Goal: Transaction & Acquisition: Purchase product/service

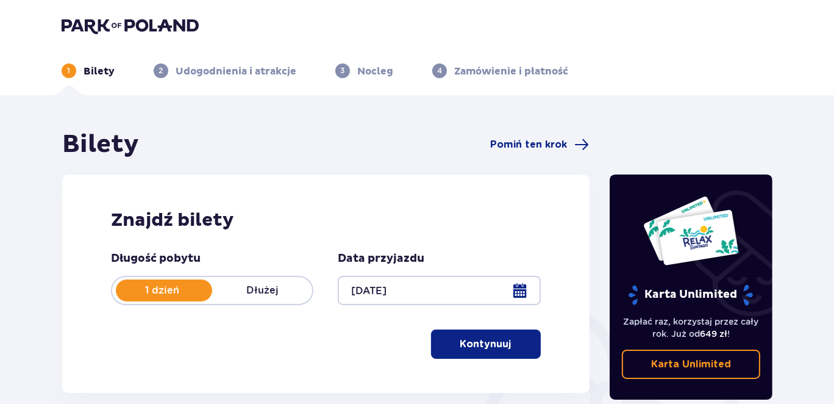
click at [499, 344] on p "Kontynuuj" at bounding box center [485, 343] width 51 height 13
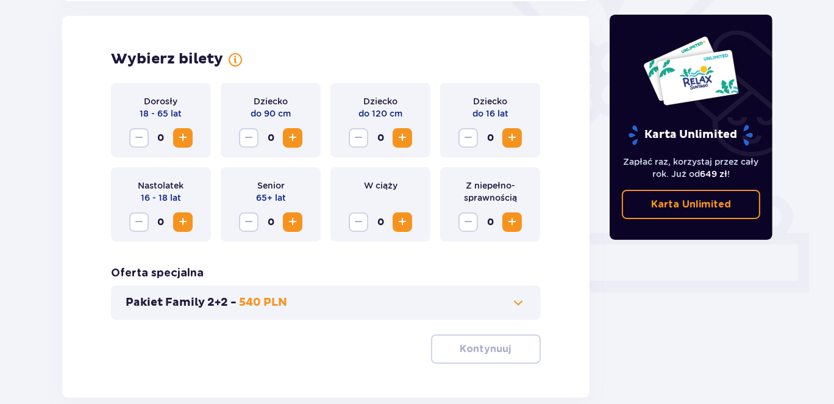
scroll to position [339, 0]
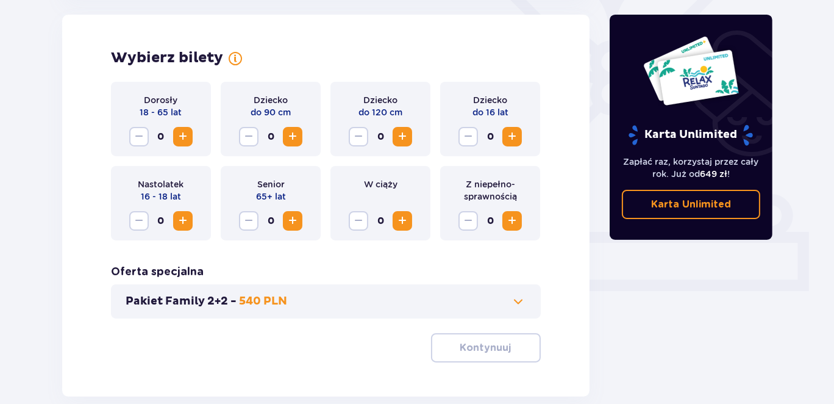
click at [183, 134] on span "Zwiększ" at bounding box center [183, 136] width 15 height 15
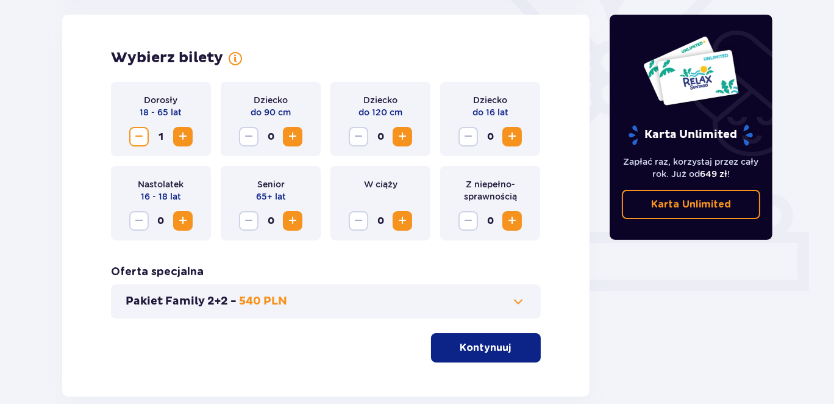
click at [181, 214] on span "Zwiększ" at bounding box center [183, 220] width 15 height 15
click at [404, 138] on span "Zwiększ" at bounding box center [402, 136] width 15 height 15
click at [511, 139] on span "Zwiększ" at bounding box center [512, 136] width 15 height 15
click at [491, 348] on p "Kontynuuj" at bounding box center [485, 347] width 51 height 13
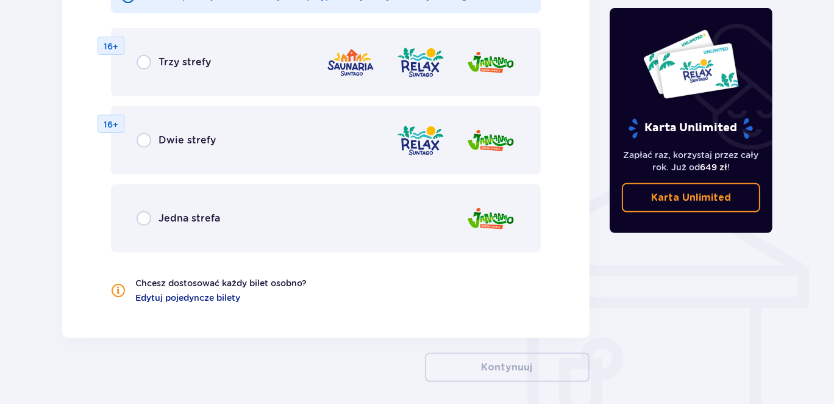
scroll to position [670, 0]
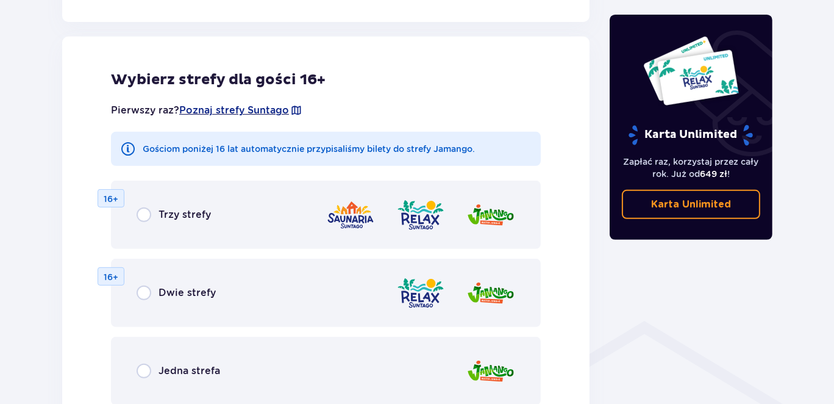
click at [146, 292] on input "radio" at bounding box center [144, 292] width 15 height 15
radio input "true"
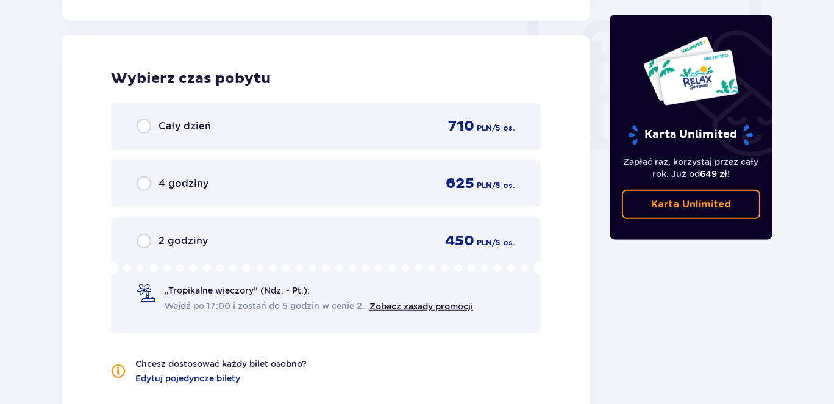
scroll to position [1145, 0]
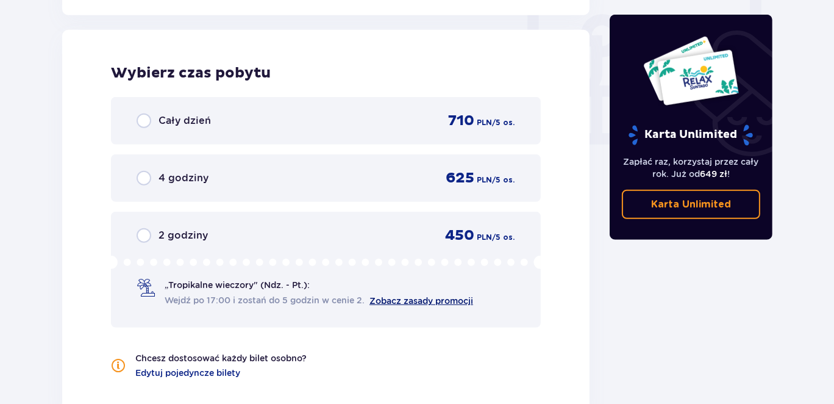
click at [413, 296] on link "Zobacz zasady promocji" at bounding box center [422, 301] width 104 height 10
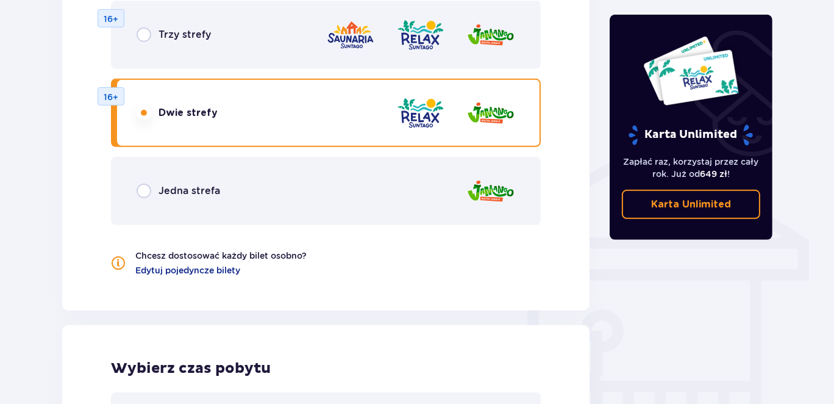
scroll to position [862, 0]
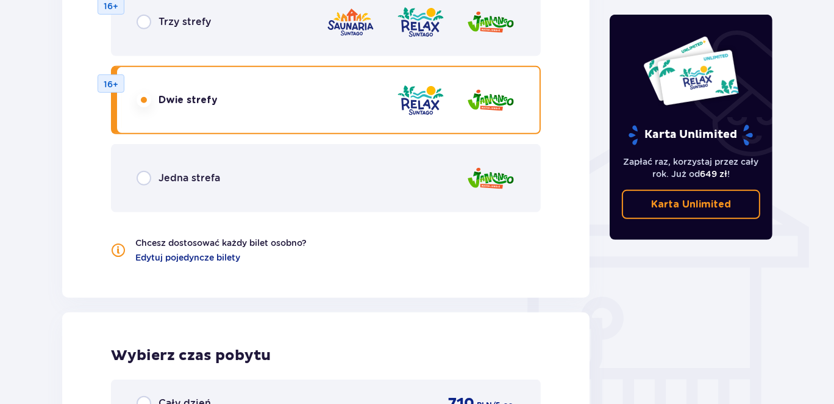
click at [142, 184] on input "radio" at bounding box center [144, 178] width 15 height 15
radio input "true"
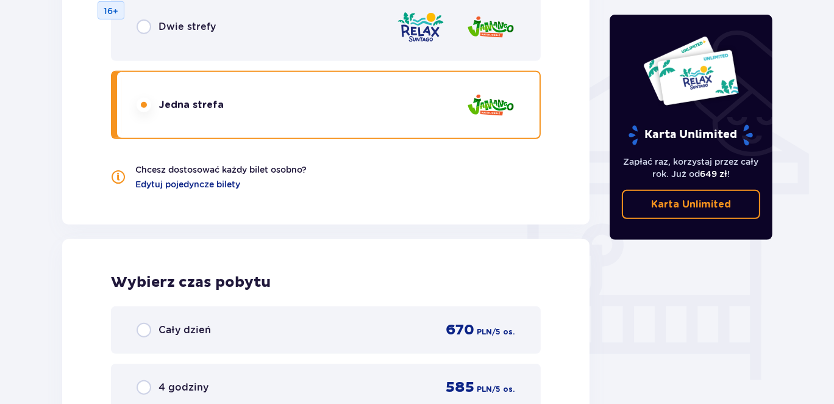
scroll to position [930, 0]
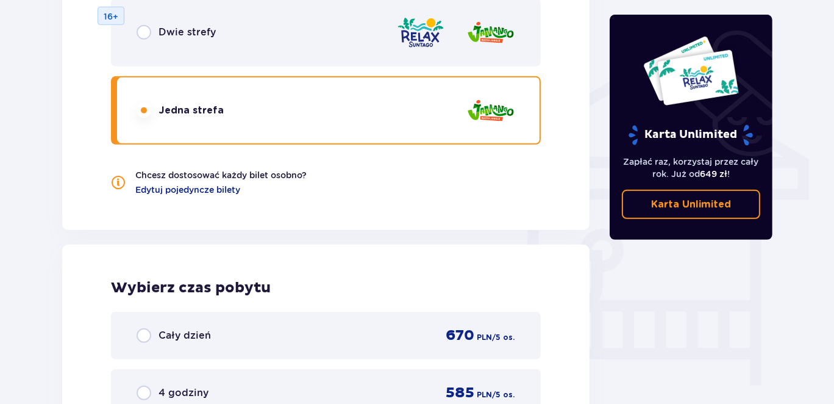
click at [183, 38] on span "Dwie strefy" at bounding box center [187, 32] width 57 height 13
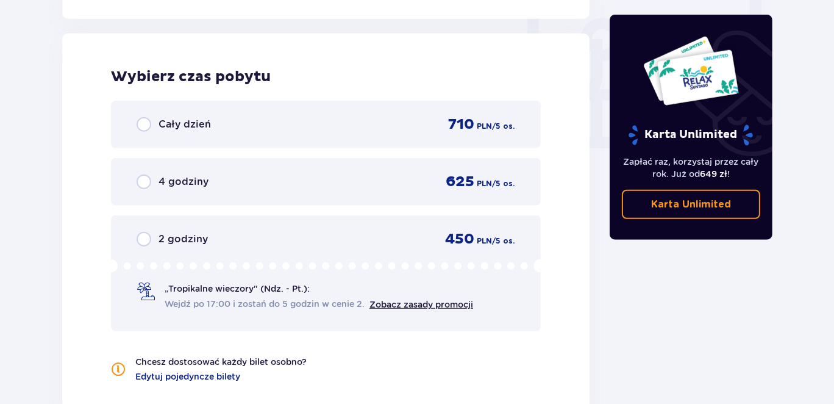
scroll to position [1145, 0]
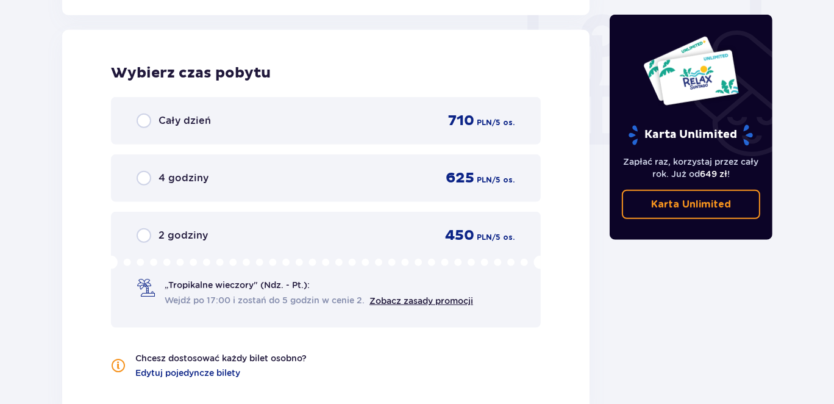
click at [145, 118] on input "radio" at bounding box center [144, 120] width 15 height 15
radio input "true"
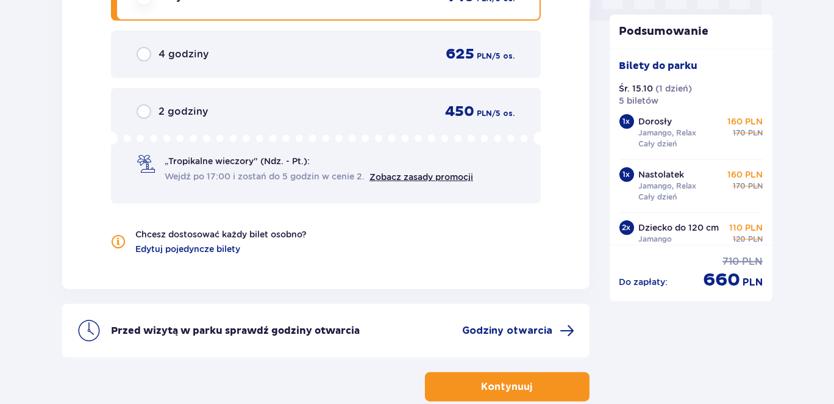
scroll to position [1327, 0]
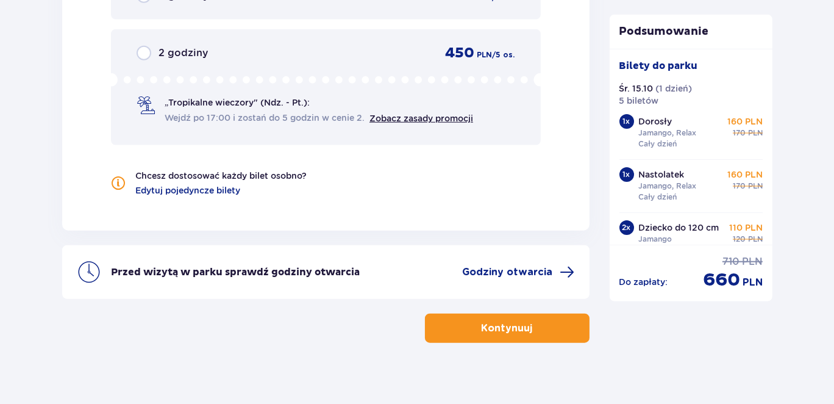
click at [554, 322] on button "Kontynuuj" at bounding box center [507, 327] width 165 height 29
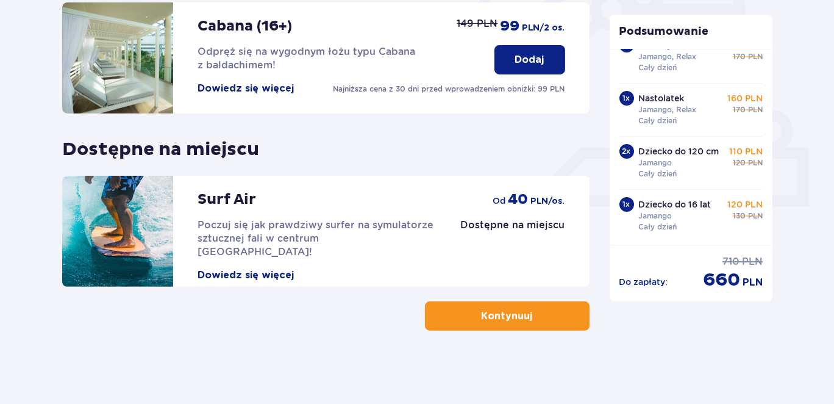
scroll to position [87, 0]
click at [492, 316] on p "Kontynuuj" at bounding box center [507, 315] width 51 height 13
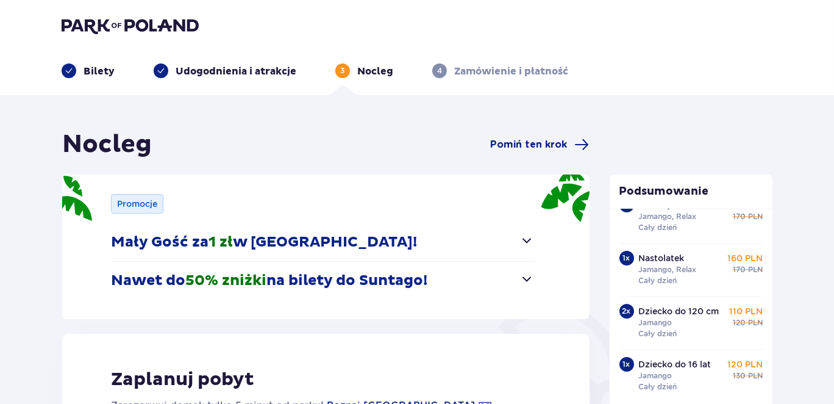
click at [527, 242] on span "button" at bounding box center [527, 240] width 15 height 15
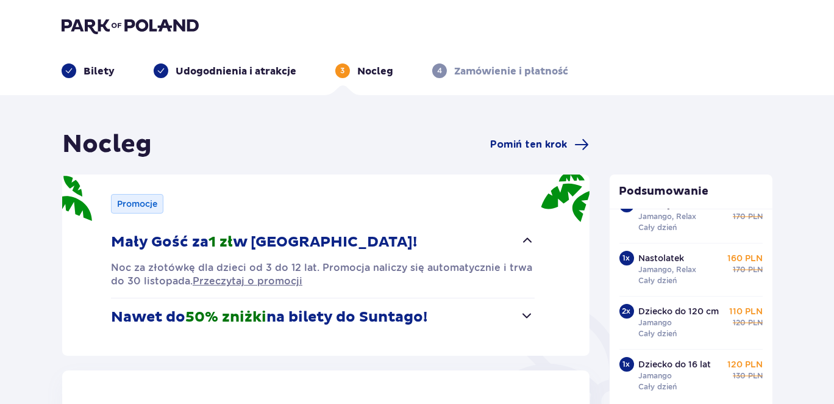
click at [527, 242] on span "button" at bounding box center [527, 240] width 15 height 15
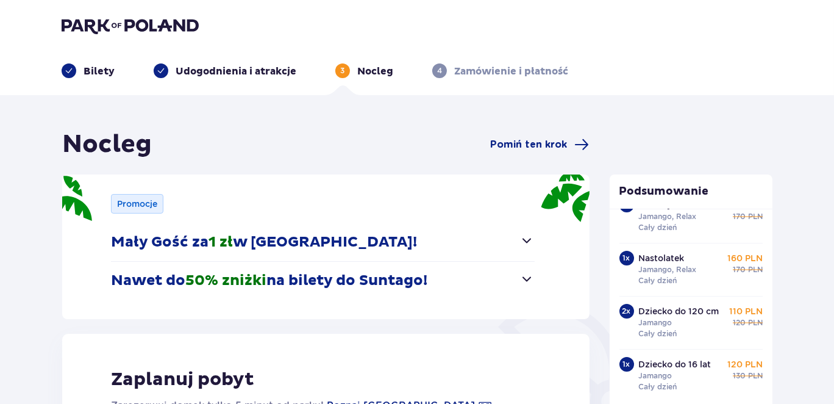
click at [528, 277] on span "button" at bounding box center [527, 278] width 15 height 15
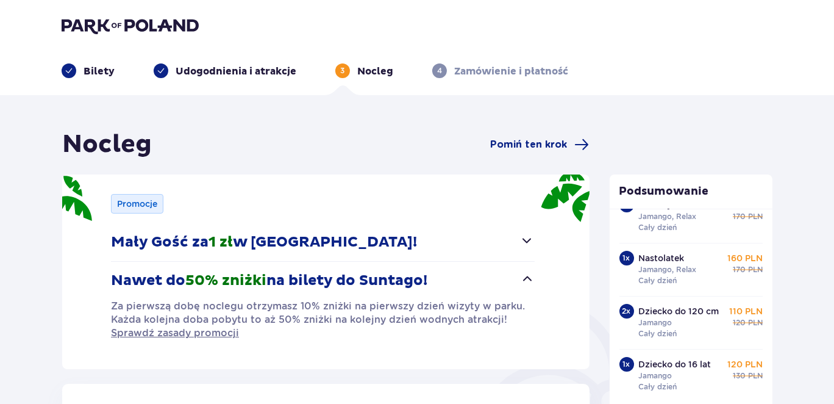
click at [528, 278] on span "button" at bounding box center [527, 278] width 15 height 15
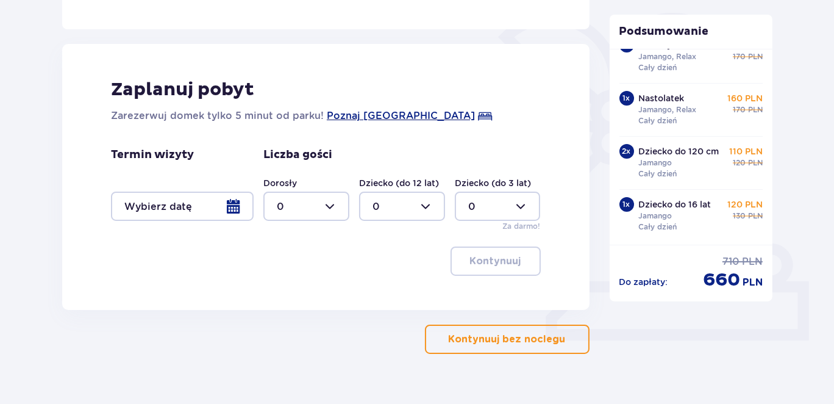
scroll to position [312, 0]
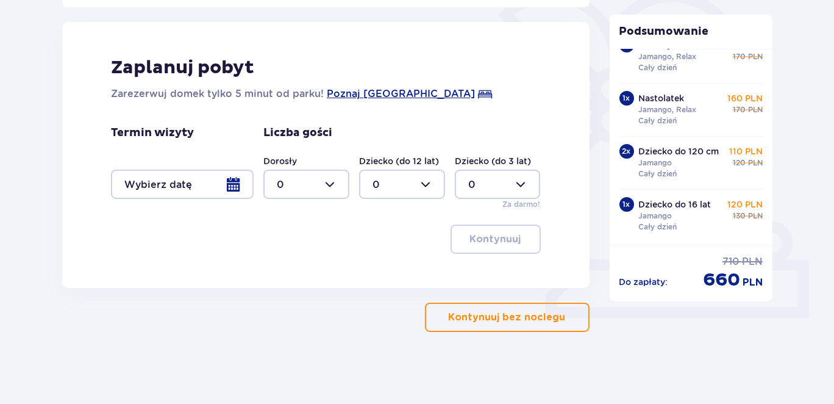
click at [531, 318] on p "Kontynuuj bez noclegu" at bounding box center [507, 316] width 117 height 13
